Goal: Find specific page/section: Find specific page/section

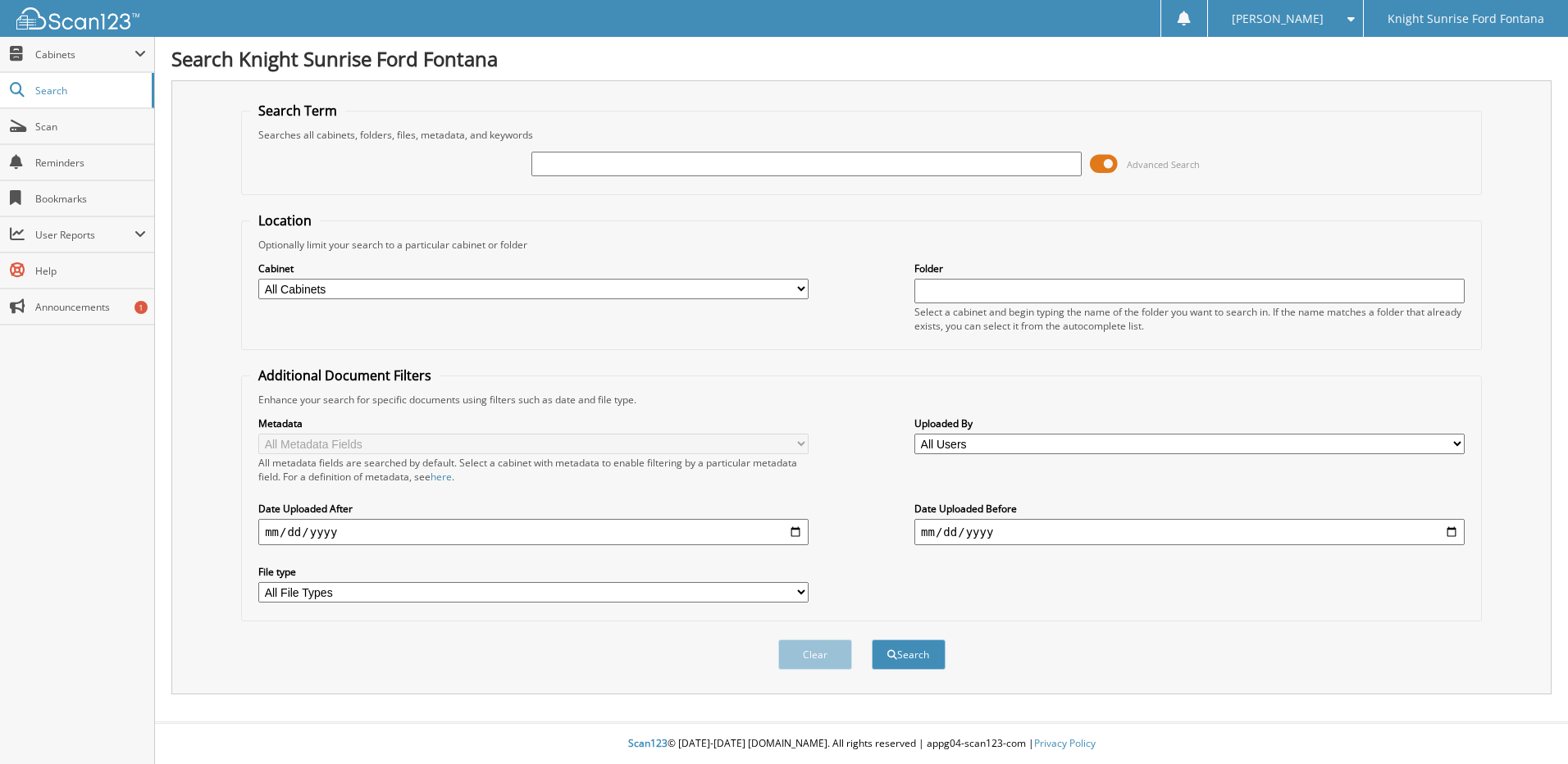
click at [635, 169] on input "text" at bounding box center [806, 163] width 550 height 25
type input "V67382"
click at [651, 284] on select "All Cabinets ACCOUNTS PAYABLE ACCT RECEIVABLES BROKERS CAR DEALS KNIGHT CAR DEA…" at bounding box center [533, 288] width 550 height 21
select select "30477"
click at [259, 279] on select "All Cabinets ACCOUNTS PAYABLE ACCT RECEIVABLES BROKERS CAR DEALS KNIGHT CAR DEA…" at bounding box center [533, 288] width 550 height 21
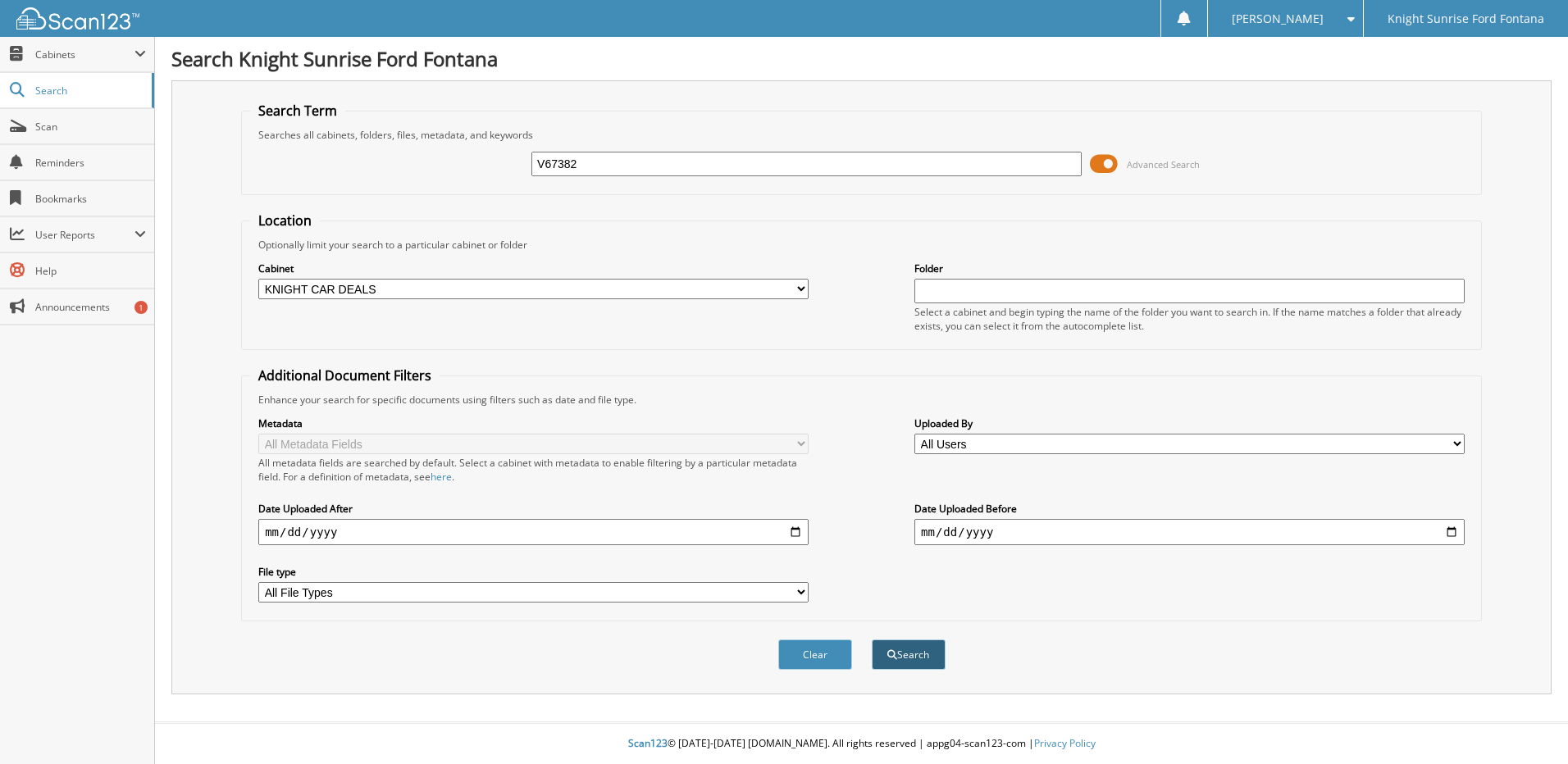
click at [915, 649] on button "Search" at bounding box center [908, 655] width 74 height 30
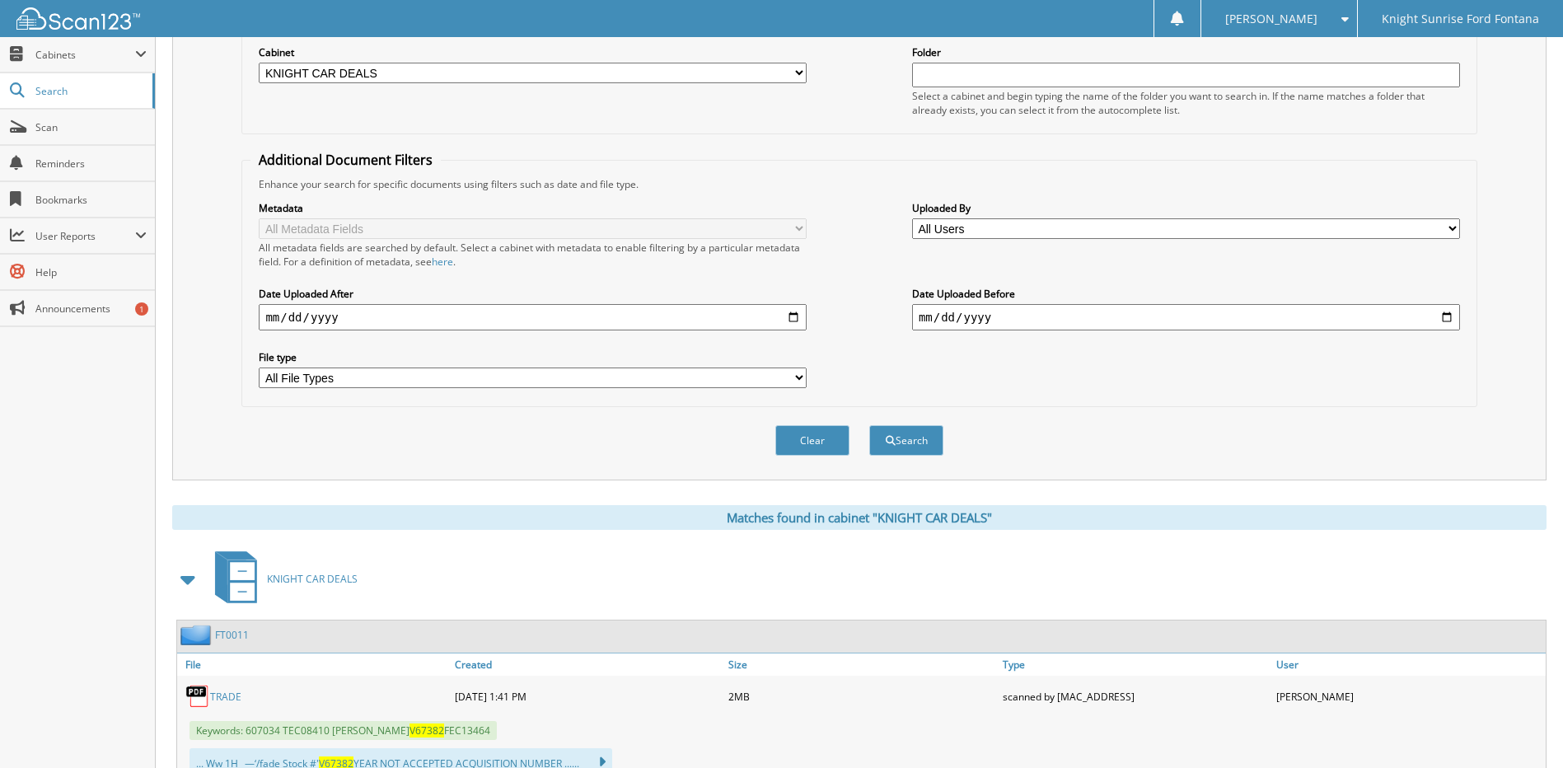
scroll to position [281, 0]
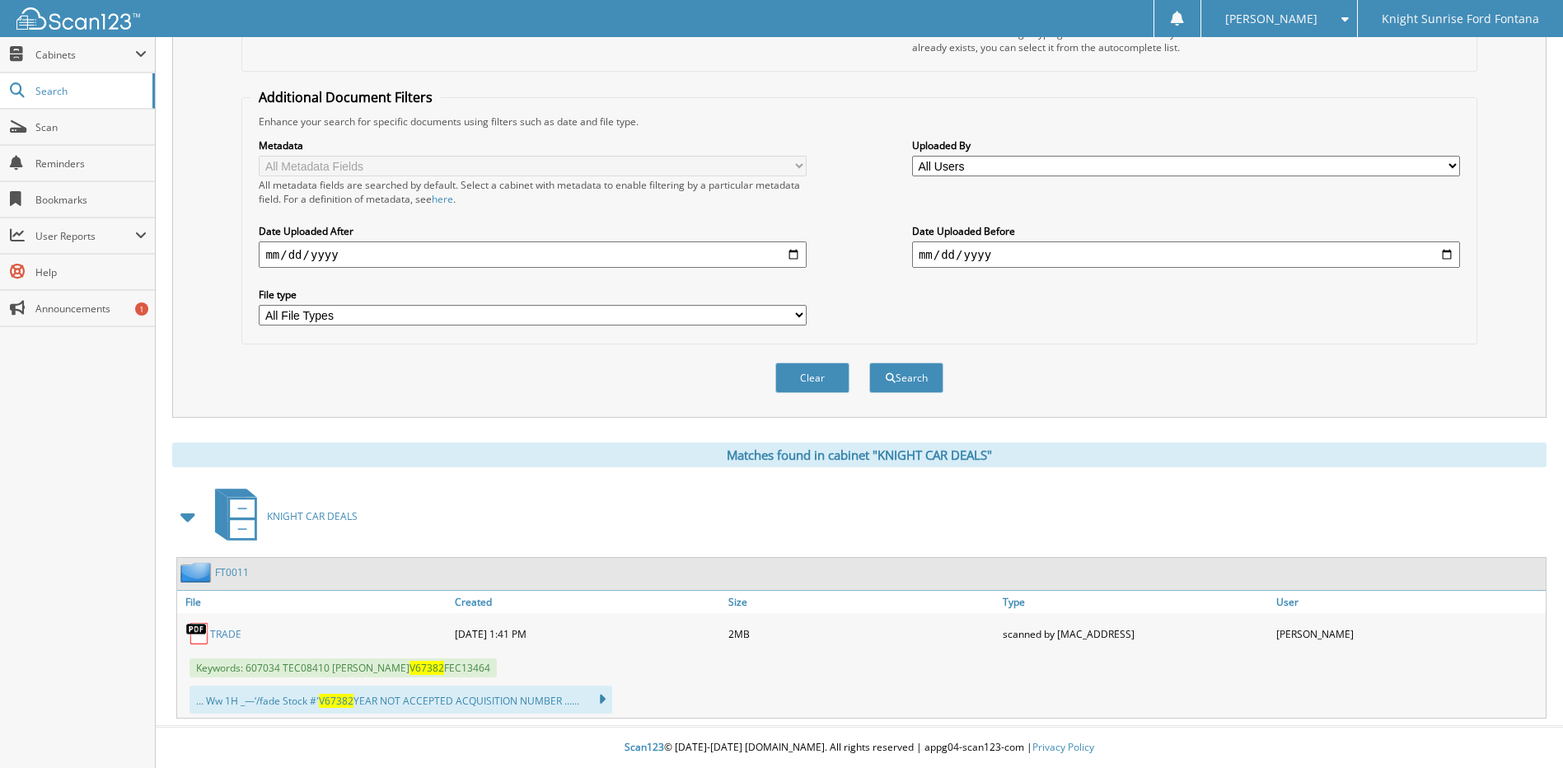
click at [227, 627] on link "TRADE" at bounding box center [225, 634] width 31 height 14
click at [1313, 122] on div "Enhance your search for specific documents using filters such as date and file …" at bounding box center [859, 122] width 1217 height 14
click at [1355, 24] on div "[PERSON_NAME] Settings Logout" at bounding box center [1279, 18] width 157 height 37
click at [1348, 24] on span at bounding box center [1341, 19] width 16 height 12
click at [1338, 71] on link "Logout" at bounding box center [1279, 80] width 156 height 29
